Goal: Register for event/course

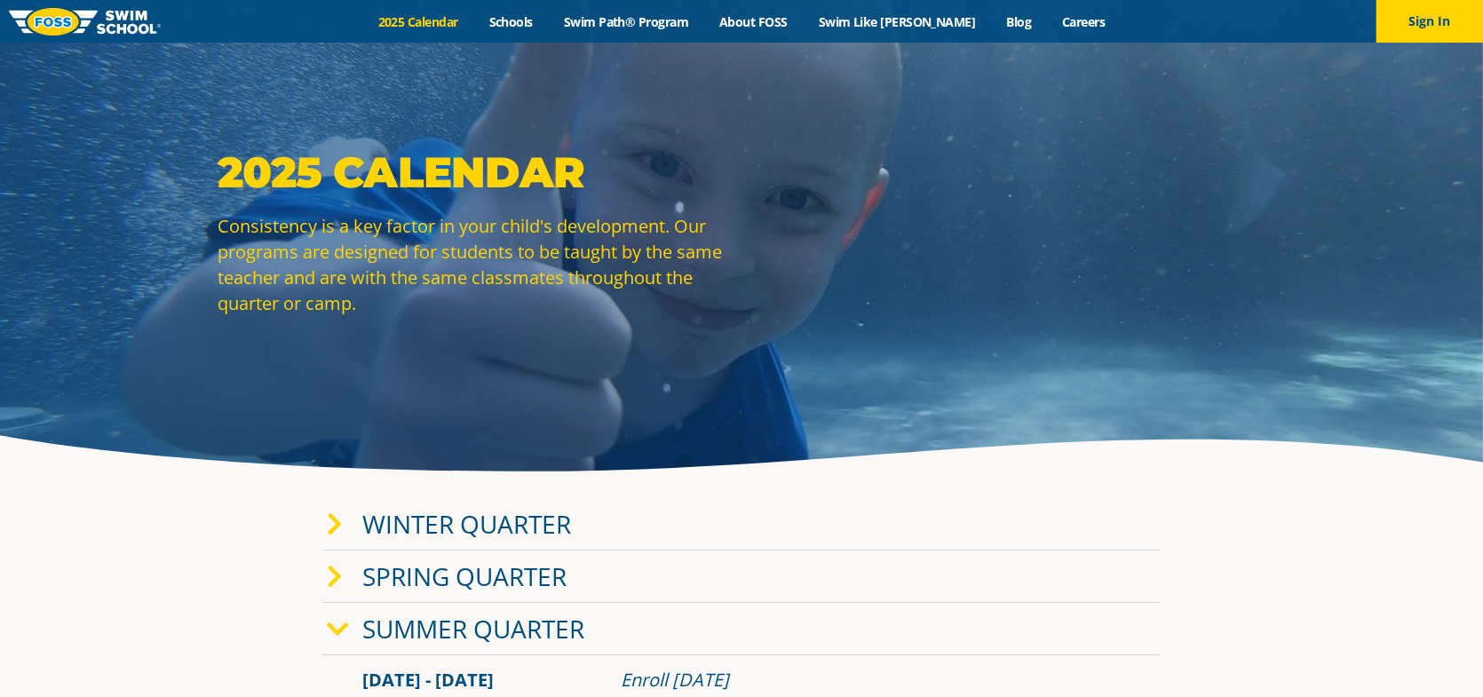
click at [337, 523] on icon at bounding box center [335, 524] width 16 height 25
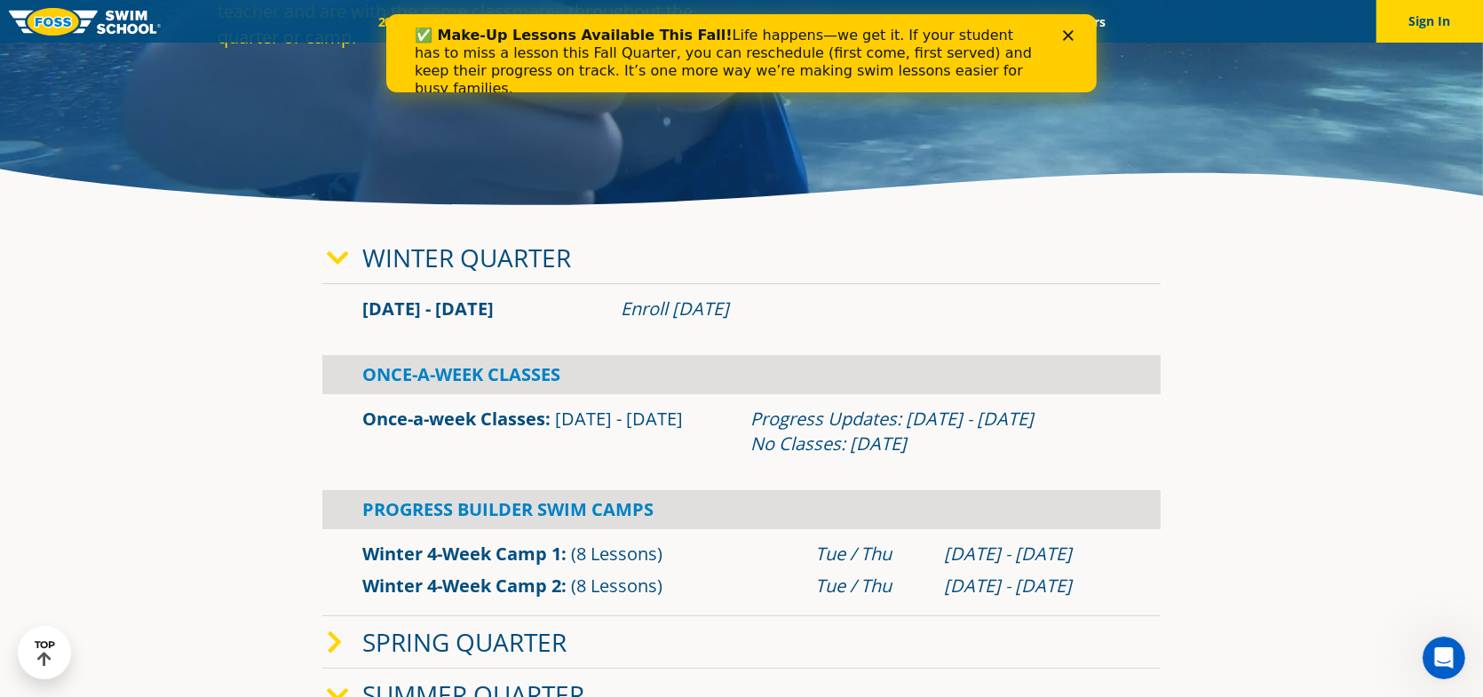
scroll to position [355, 0]
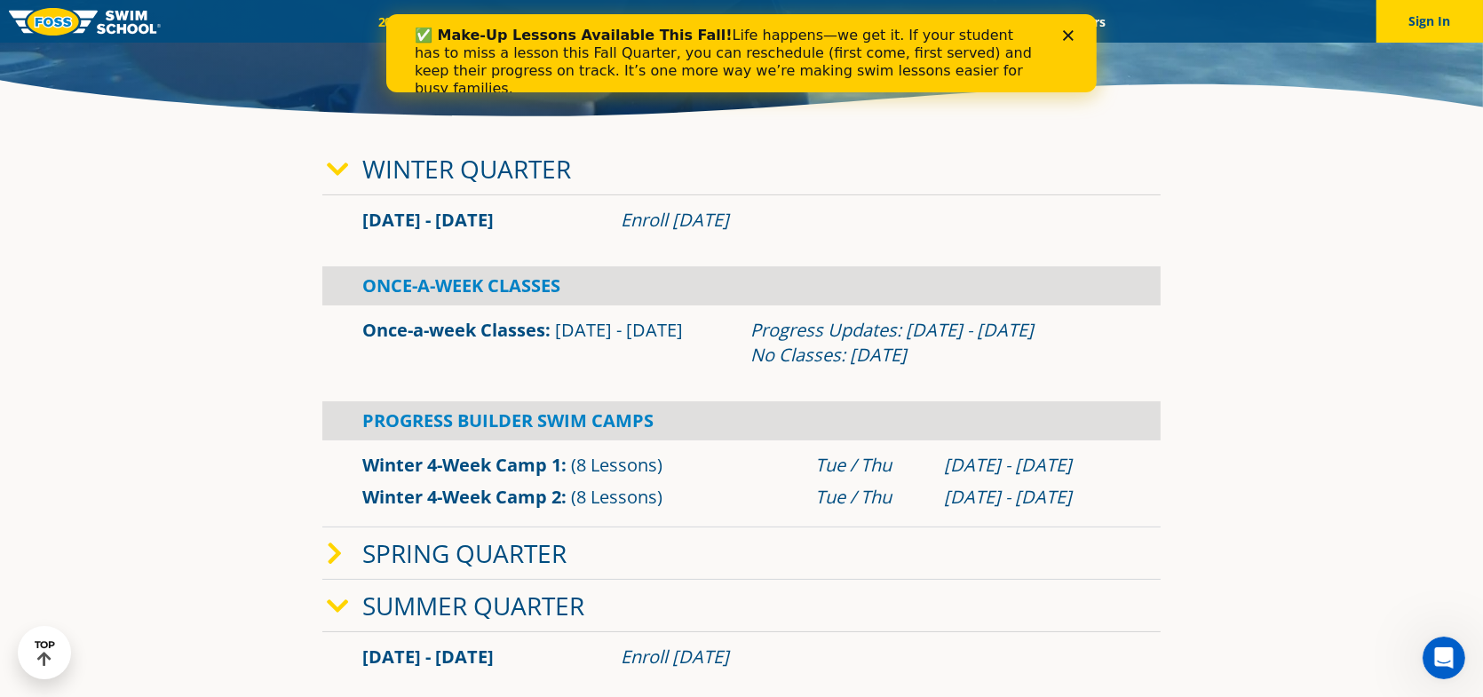
click at [335, 601] on icon at bounding box center [338, 606] width 22 height 25
click at [346, 656] on icon at bounding box center [338, 658] width 22 height 25
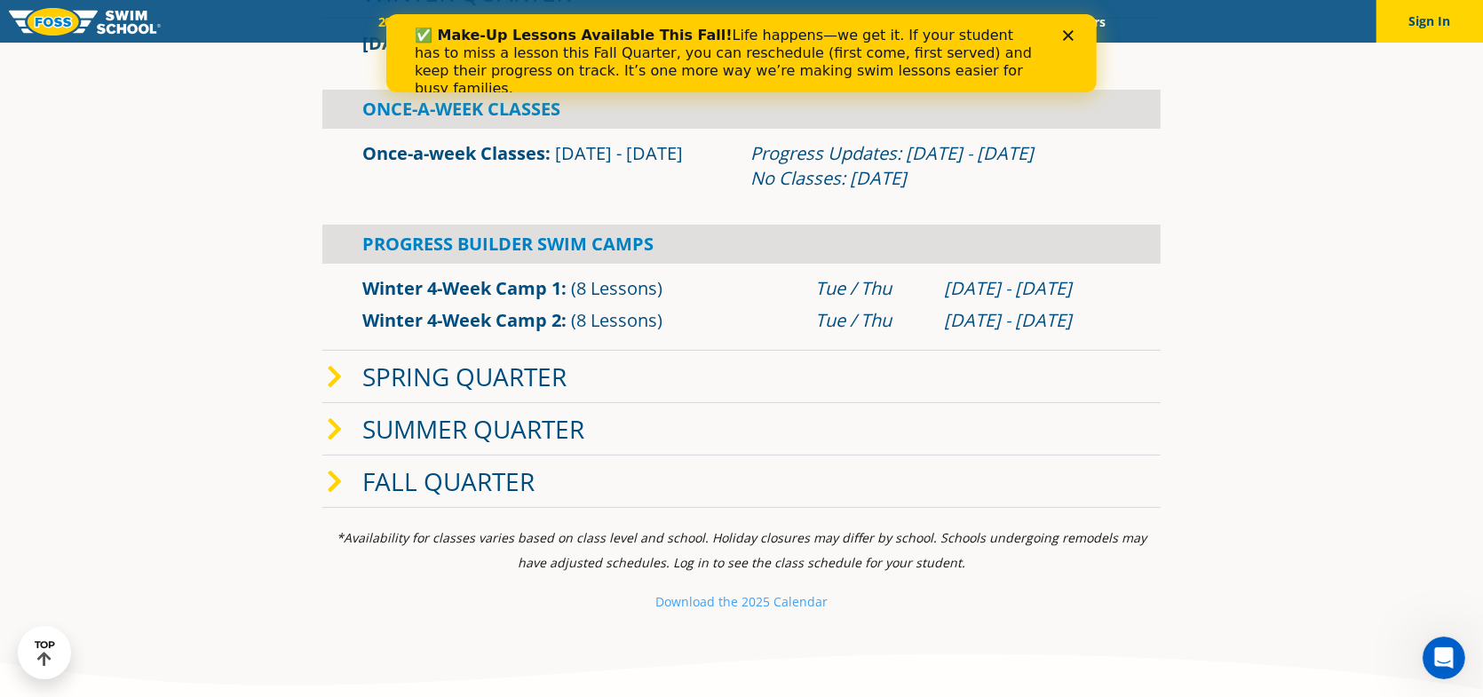
scroll to position [533, 0]
click at [320, 478] on div "Winter Quarter Jan 2 - Mar 12 Enroll Nov 12, 2024 Once-A-Week Classes Once-a-we…" at bounding box center [741, 235] width 856 height 559
click at [332, 477] on icon at bounding box center [335, 481] width 16 height 25
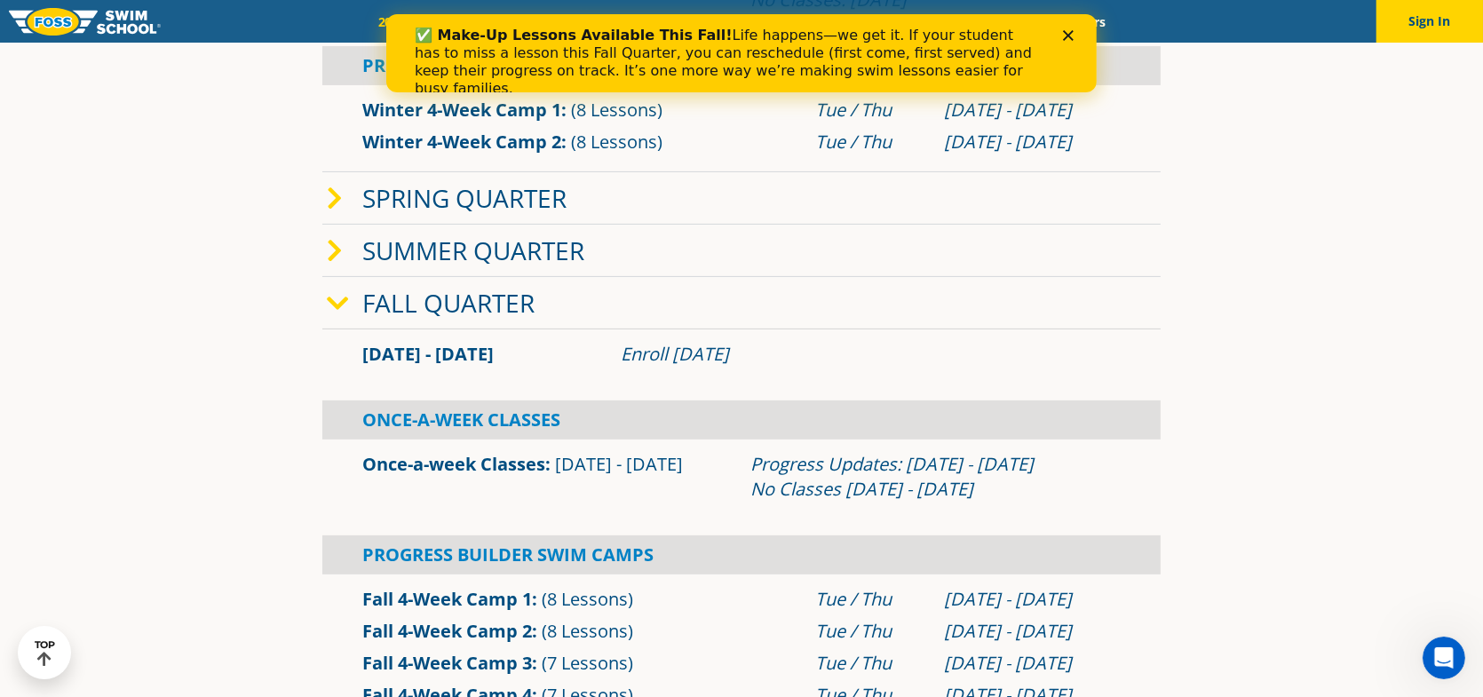
scroll to position [799, 0]
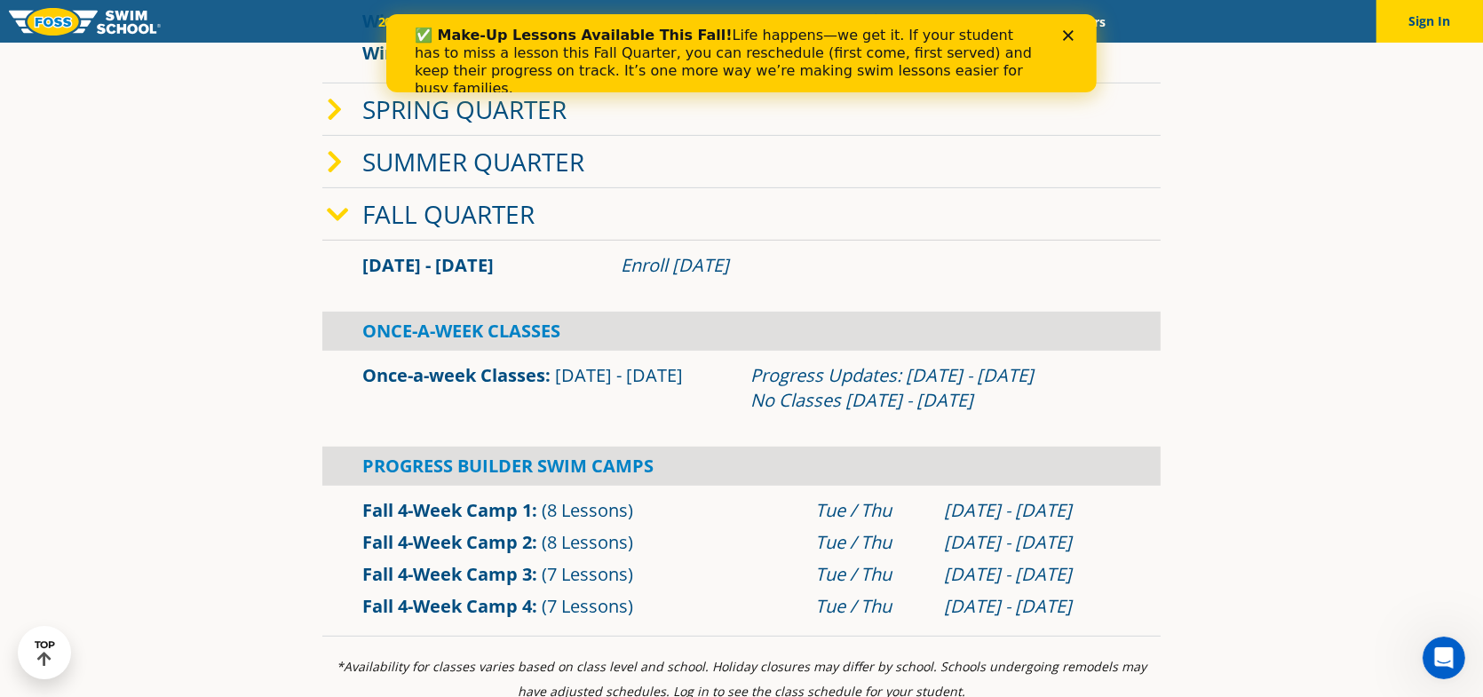
click at [404, 377] on link "Once-a-week Classes" at bounding box center [453, 375] width 183 height 24
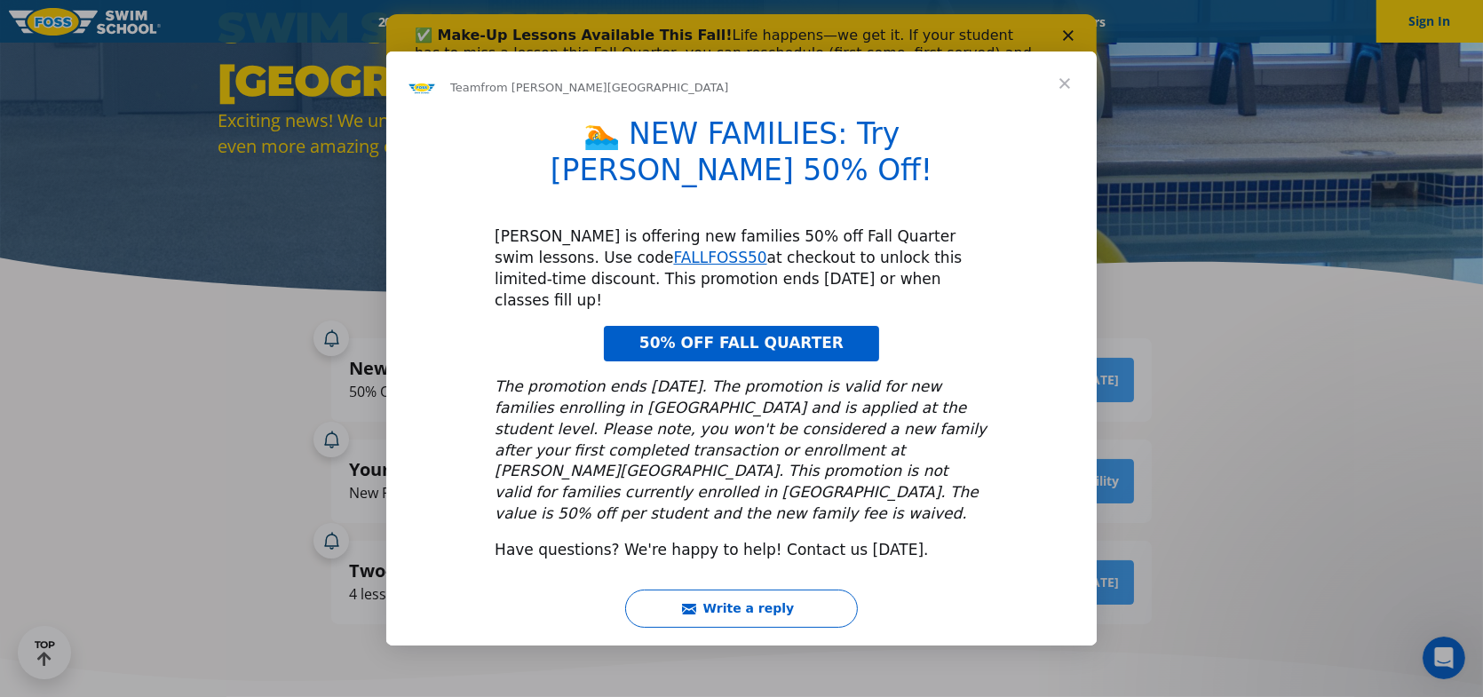
click at [1065, 115] on span "Close" at bounding box center [1065, 83] width 64 height 64
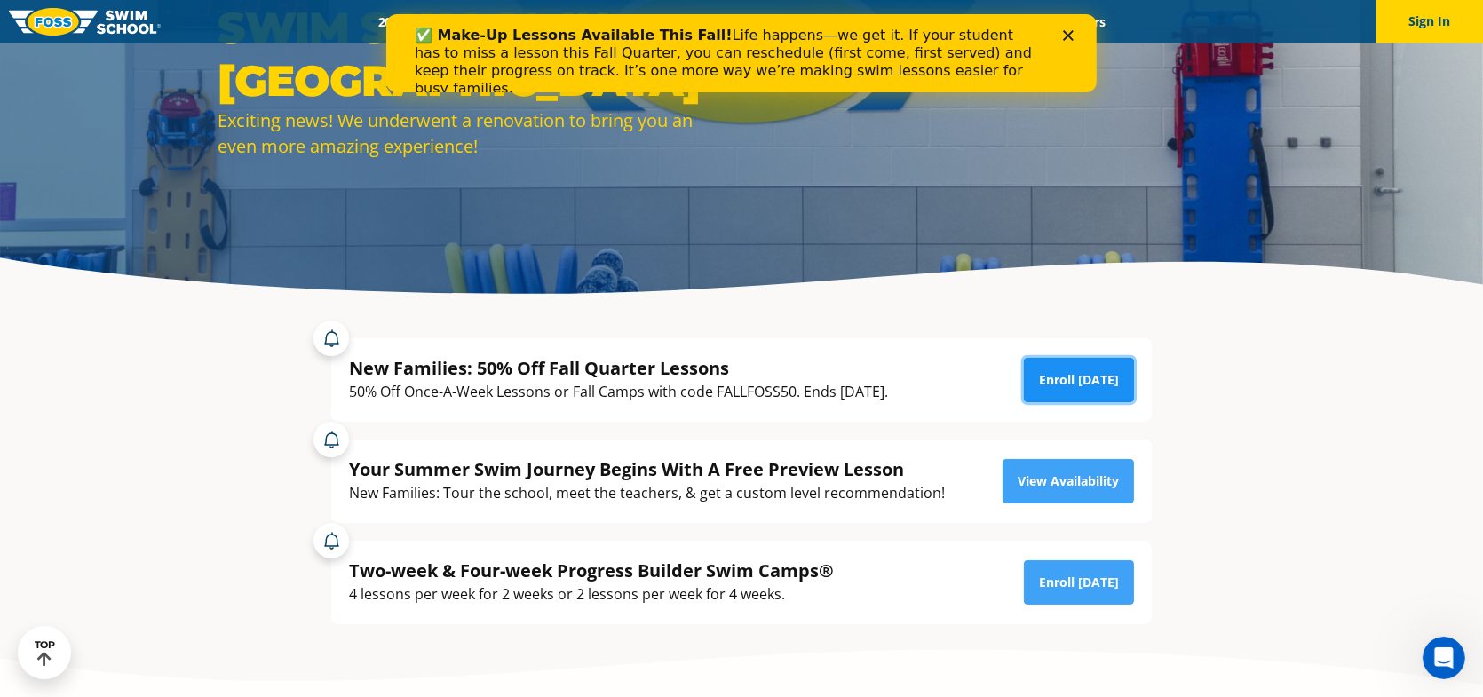
click at [1080, 376] on link "Enroll [DATE]" at bounding box center [1079, 380] width 110 height 44
